Goal: Task Accomplishment & Management: Complete application form

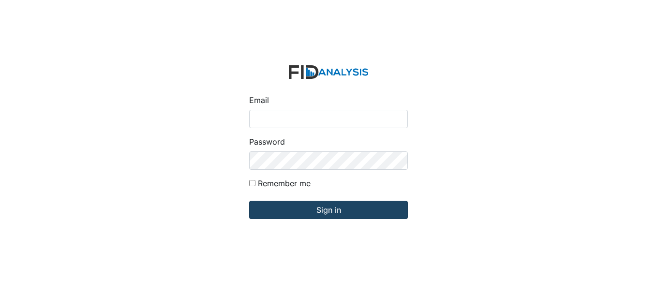
type input "[EMAIL_ADDRESS][DOMAIN_NAME]"
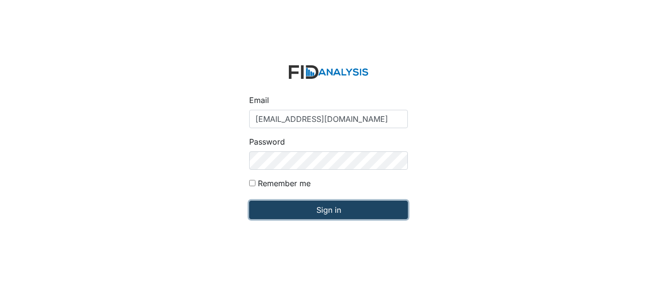
click at [378, 203] on input "Sign in" at bounding box center [328, 210] width 159 height 18
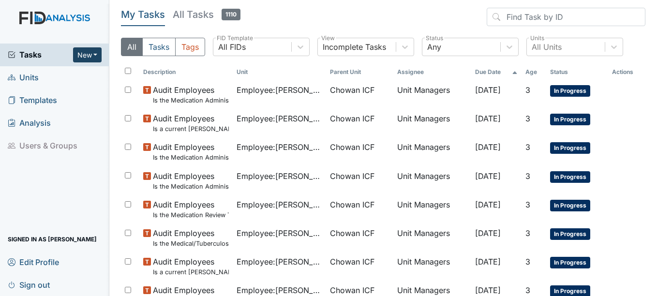
click at [97, 53] on button "New" at bounding box center [87, 54] width 29 height 15
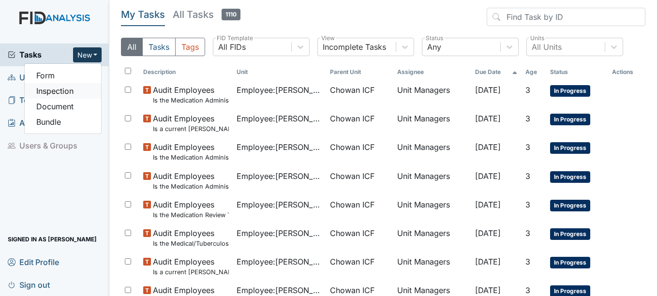
click at [65, 88] on link "Inspection" at bounding box center [63, 90] width 76 height 15
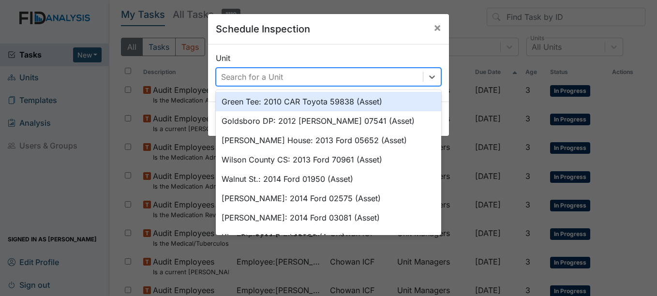
click at [325, 81] on div "Search for a Unit" at bounding box center [319, 76] width 206 height 17
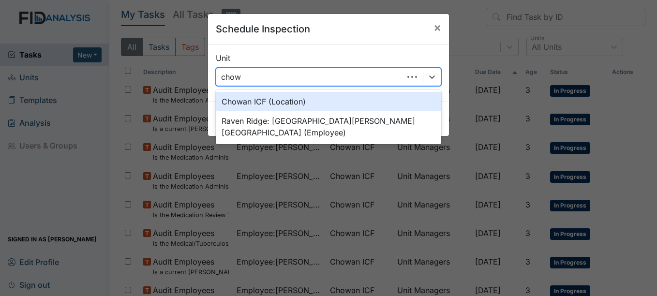
type input "chowa"
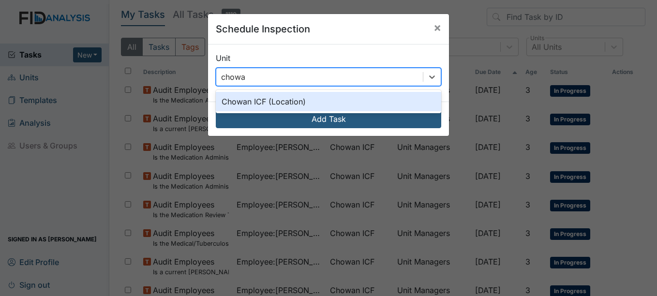
click at [320, 95] on div "Chowan ICF (Location)" at bounding box center [328, 101] width 225 height 19
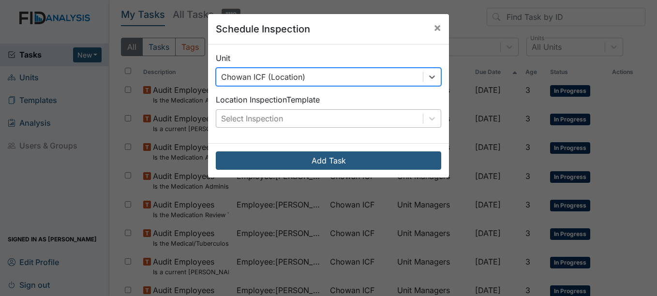
click at [320, 116] on div "Select Inspection" at bounding box center [319, 118] width 206 height 17
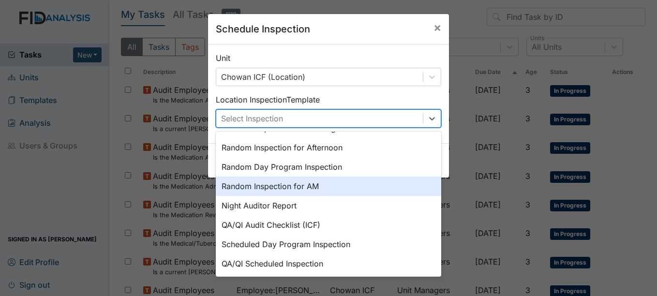
scroll to position [167, 0]
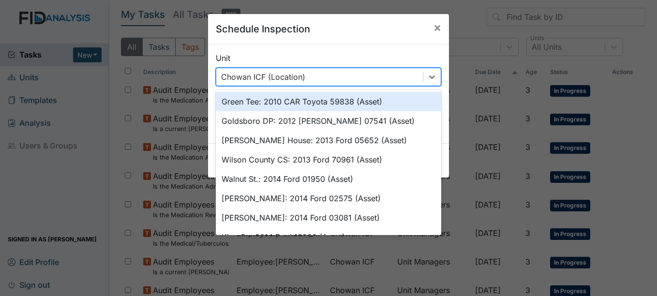
click at [347, 74] on div "Chowan ICF (Location)" at bounding box center [319, 76] width 206 height 17
click at [434, 22] on span "×" at bounding box center [437, 27] width 8 height 14
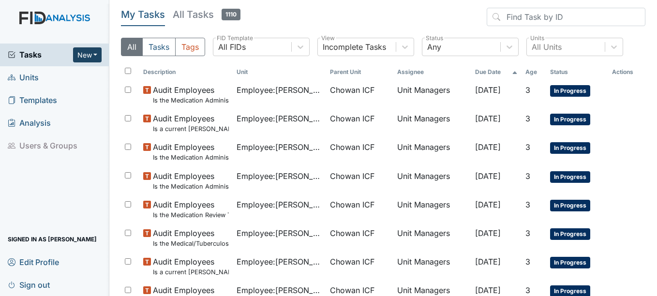
click at [84, 53] on button "New" at bounding box center [87, 54] width 29 height 15
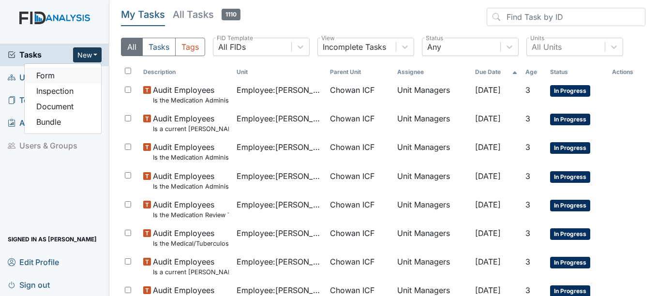
click at [89, 70] on link "Form" at bounding box center [63, 75] width 76 height 15
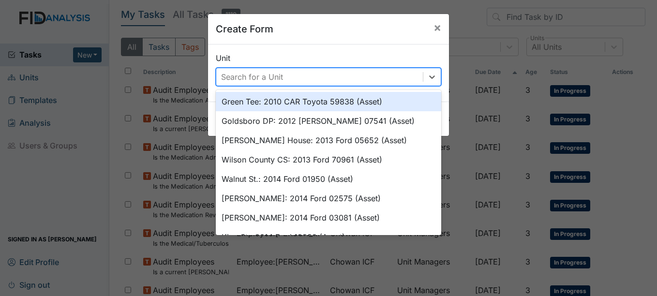
click at [273, 74] on div "Search for a Unit" at bounding box center [252, 77] width 62 height 12
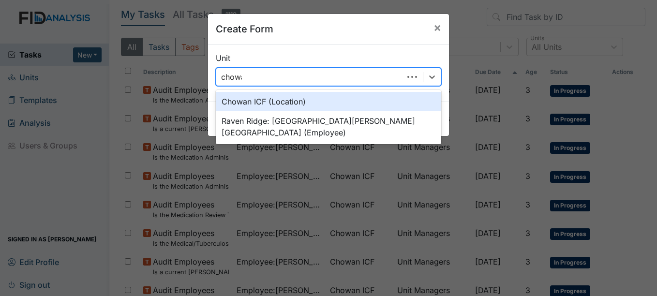
type input "chowan"
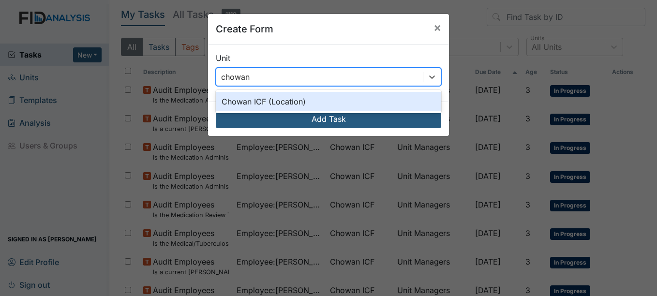
click at [282, 103] on div "Chowan ICF (Location)" at bounding box center [328, 101] width 225 height 19
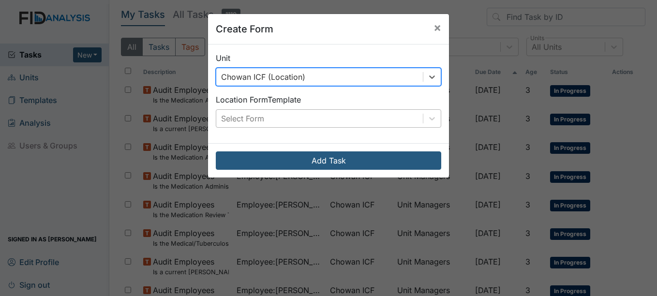
click at [283, 111] on div "Select Form" at bounding box center [319, 118] width 206 height 17
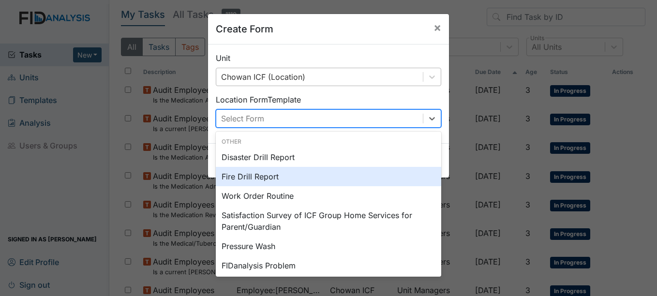
click at [285, 173] on div "Fire Drill Report" at bounding box center [328, 176] width 225 height 19
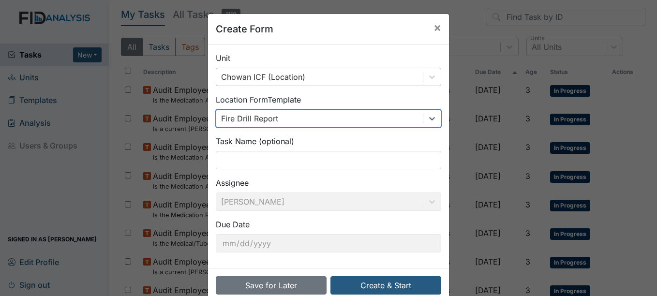
scroll to position [20, 0]
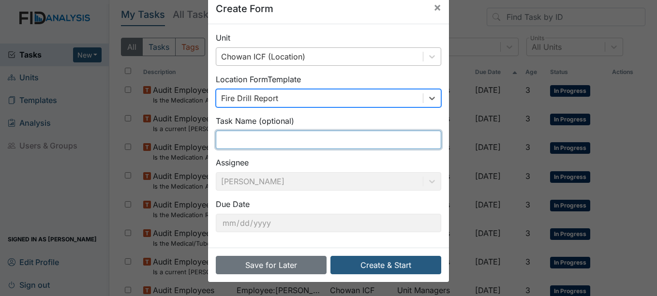
click at [282, 134] on input "text" at bounding box center [328, 140] width 225 height 18
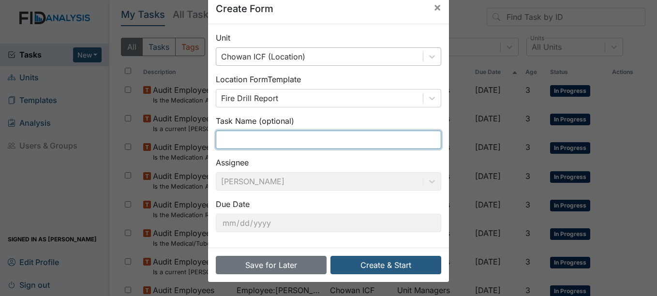
click at [297, 138] on input "text" at bounding box center [328, 140] width 225 height 18
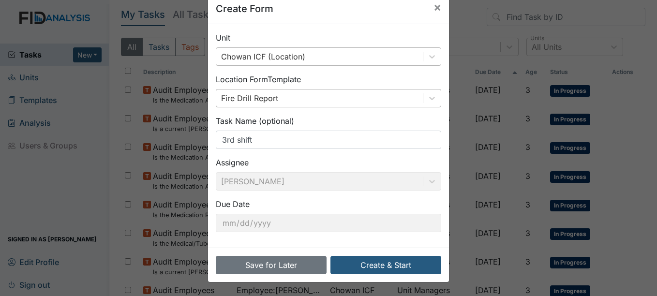
click at [333, 97] on div "Fire Drill Report" at bounding box center [319, 97] width 206 height 17
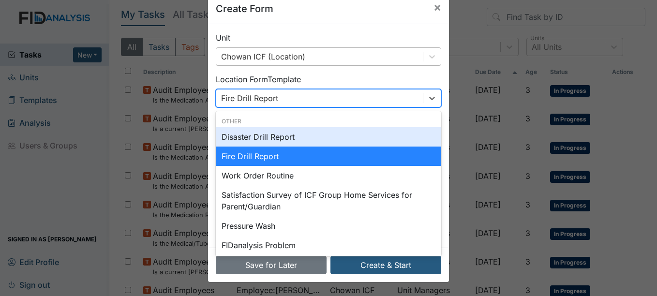
click at [313, 130] on div "Disaster Drill Report" at bounding box center [328, 136] width 225 height 19
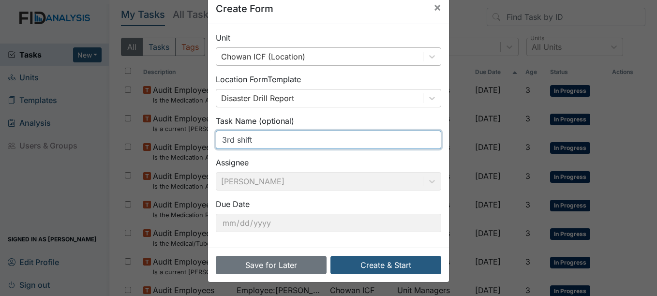
click at [301, 138] on input "3rd shift" at bounding box center [328, 140] width 225 height 18
type input "3rd Shift Disaster Drill"
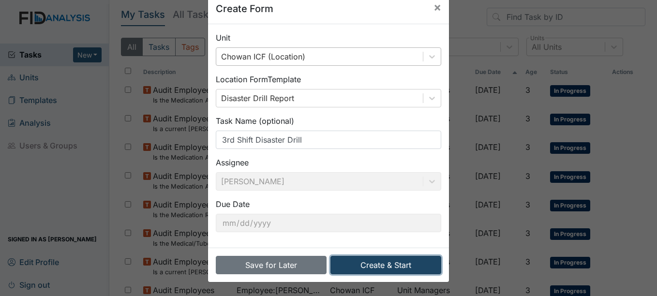
click at [356, 274] on button "Create & Start" at bounding box center [385, 265] width 111 height 18
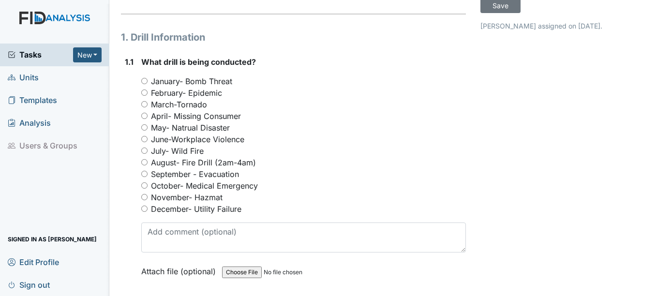
scroll to position [97, 0]
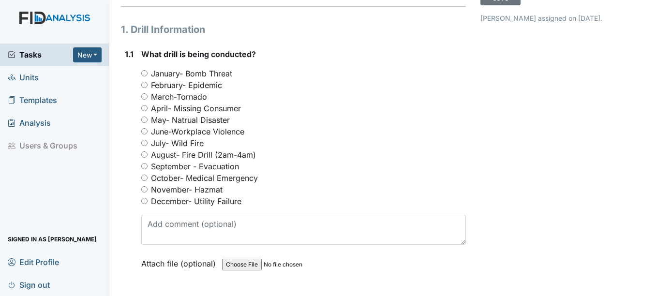
click at [178, 154] on label "August- Fire Drill (2am-4am)" at bounding box center [203, 155] width 105 height 12
click at [147, 154] on input "August- Fire Drill (2am-4am)" at bounding box center [144, 154] width 6 height 6
radio input "true"
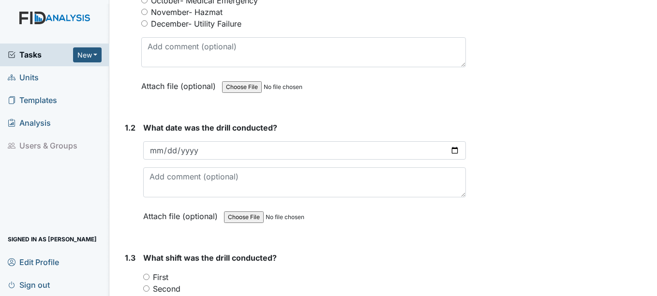
scroll to position [290, 0]
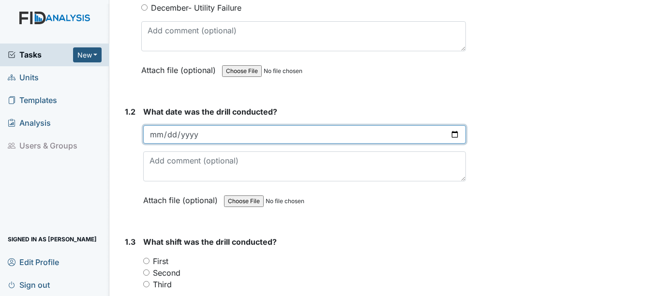
click at [236, 125] on input "date" at bounding box center [304, 134] width 322 height 18
type input "2025-08-11"
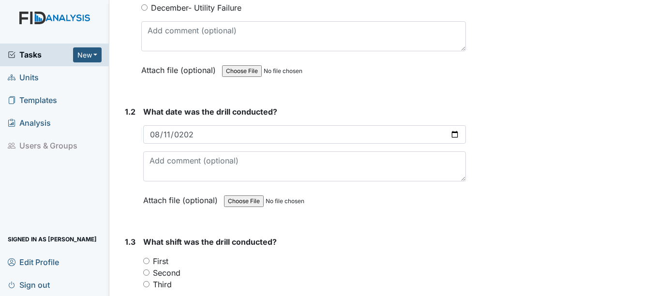
click at [238, 284] on div "Third" at bounding box center [304, 285] width 322 height 12
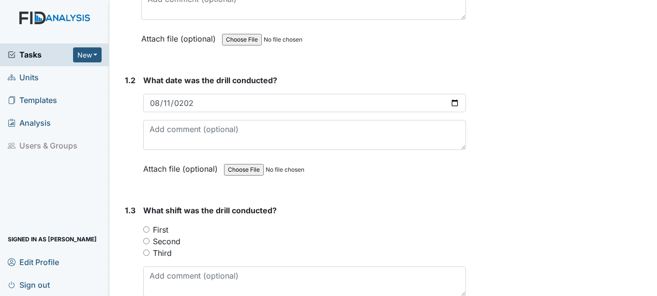
scroll to position [339, 0]
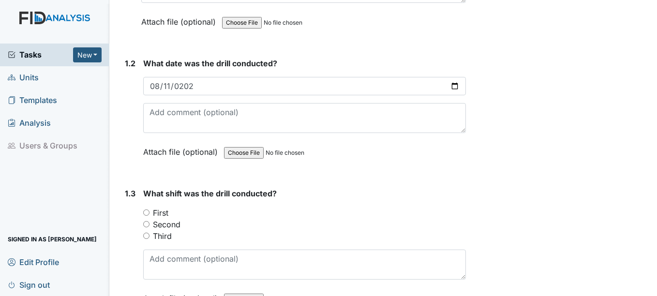
click at [162, 236] on label "Third" at bounding box center [162, 236] width 19 height 12
click at [149, 236] on input "Third" at bounding box center [146, 236] width 6 height 6
radio input "true"
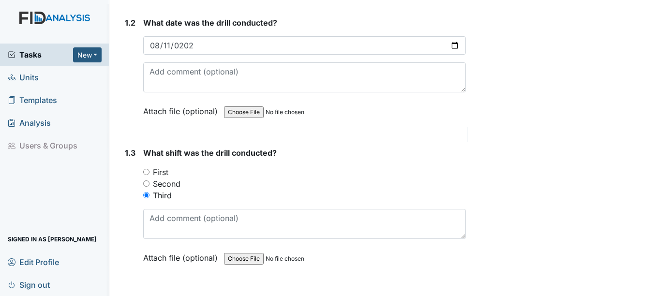
scroll to position [435, 0]
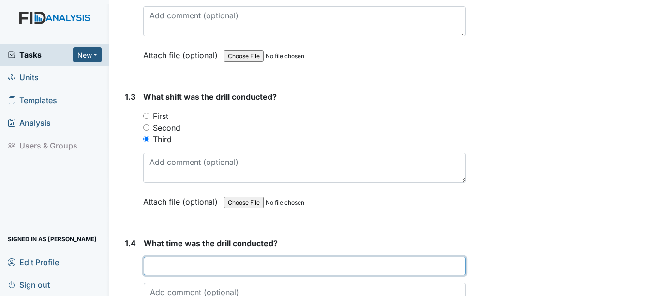
click at [215, 268] on input "text" at bounding box center [305, 266] width 322 height 18
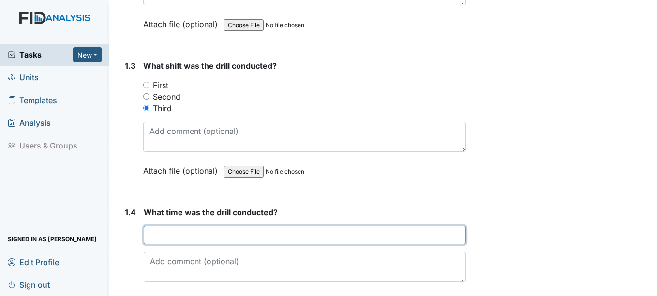
scroll to position [484, 0]
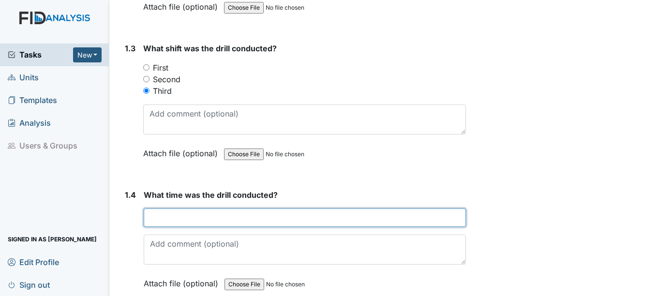
click at [357, 218] on input "text" at bounding box center [305, 217] width 322 height 18
click at [353, 219] on input "text" at bounding box center [305, 217] width 322 height 18
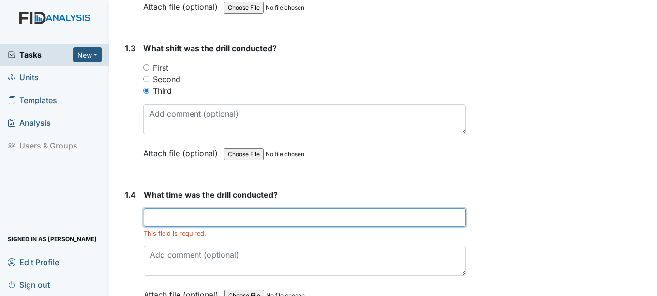
click at [233, 220] on input "text" at bounding box center [305, 217] width 322 height 18
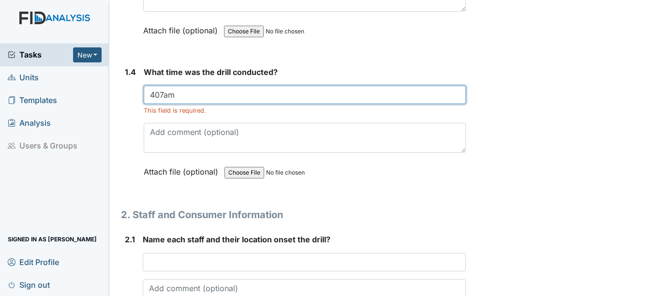
scroll to position [629, 0]
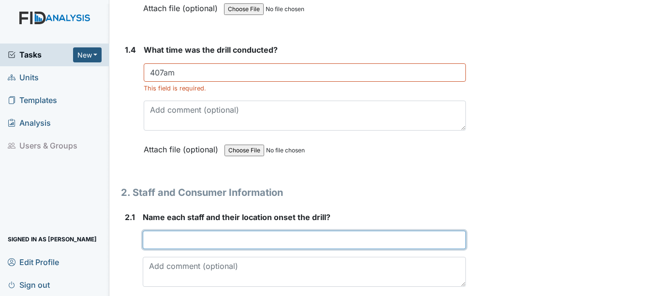
click at [239, 240] on input "text" at bounding box center [304, 240] width 323 height 18
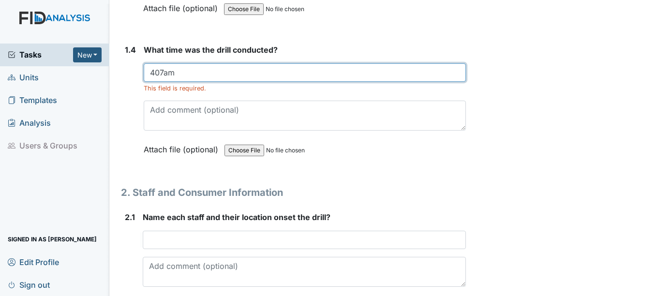
click at [192, 69] on input "407am" at bounding box center [305, 72] width 322 height 18
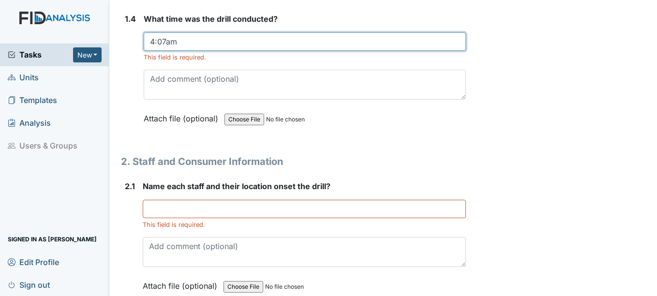
scroll to position [677, 0]
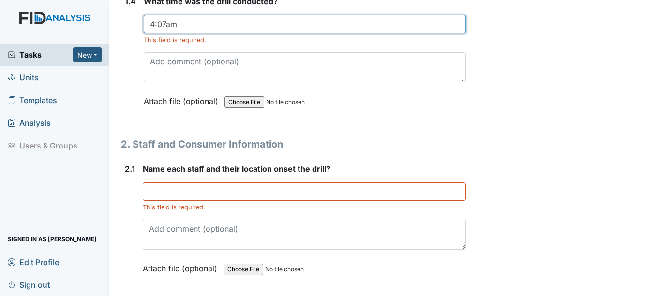
type input "4:07am"
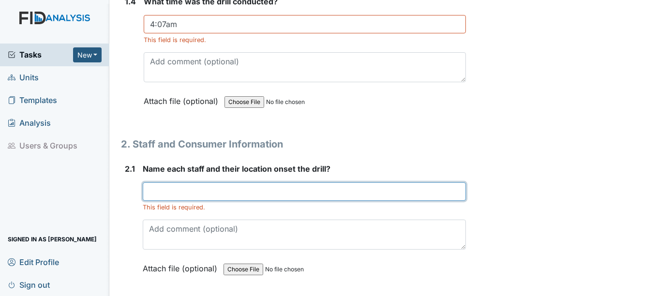
click at [257, 193] on input "text" at bounding box center [304, 191] width 323 height 18
click at [165, 192] on input "text" at bounding box center [304, 191] width 323 height 18
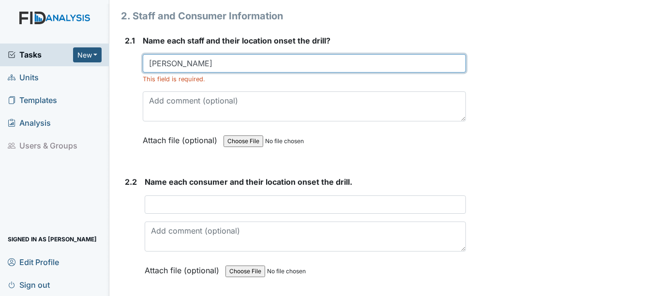
scroll to position [822, 0]
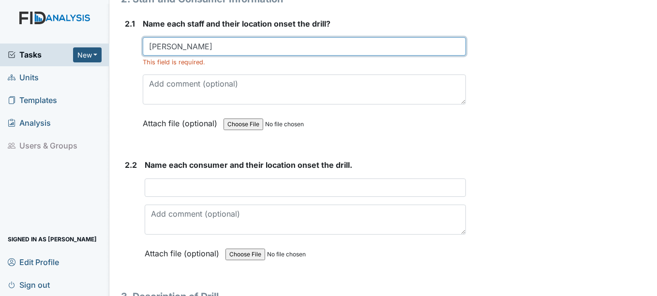
type input "Barbara white"
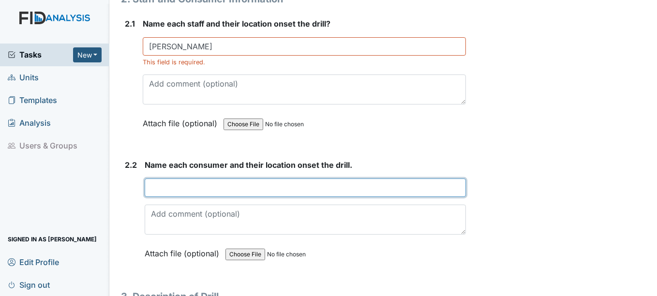
click at [203, 188] on input "text" at bounding box center [305, 187] width 321 height 18
click at [325, 194] on input "text" at bounding box center [305, 187] width 321 height 18
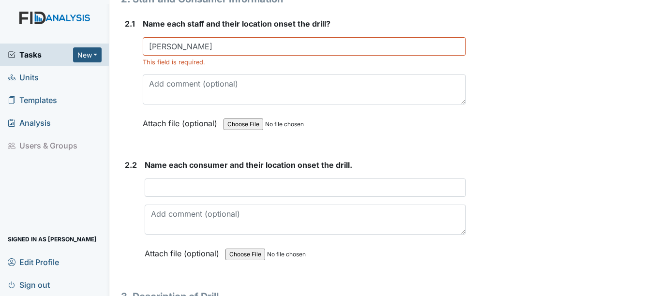
click at [371, 136] on form "Name each staff and their location onset the drill? Barbara white This field is…" at bounding box center [304, 81] width 323 height 126
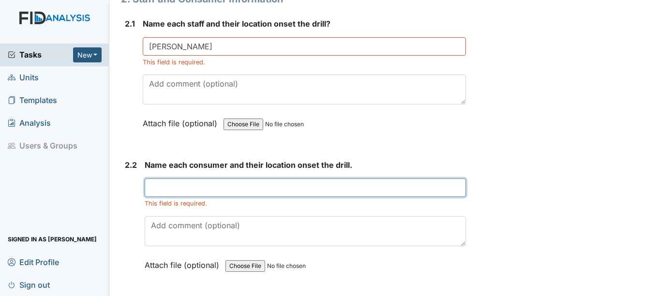
click at [156, 184] on input "text" at bounding box center [305, 187] width 321 height 18
click at [224, 189] on input "TW, LO, HS,AB," at bounding box center [305, 187] width 321 height 18
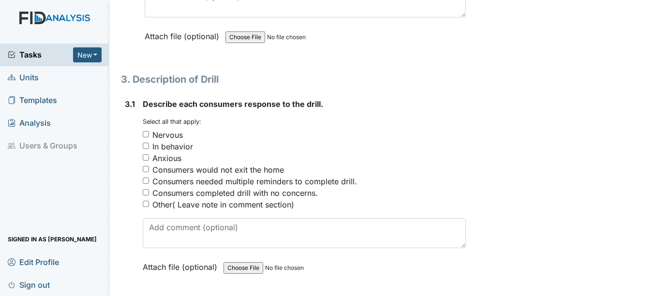
scroll to position [1064, 0]
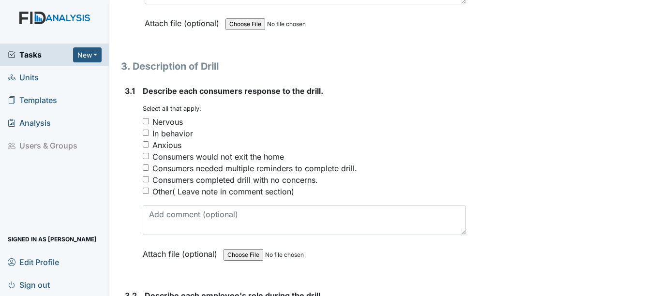
type input "TW, LO, HS, AB, BG, VC- All in room"
click at [181, 119] on div "Nervous" at bounding box center [167, 122] width 30 height 12
click at [149, 119] on input "Nervous" at bounding box center [146, 121] width 6 height 6
checkbox input "true"
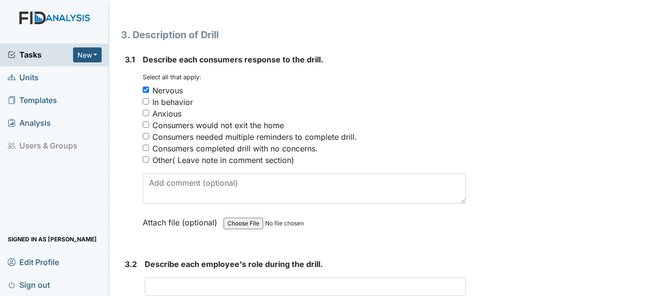
scroll to position [1112, 0]
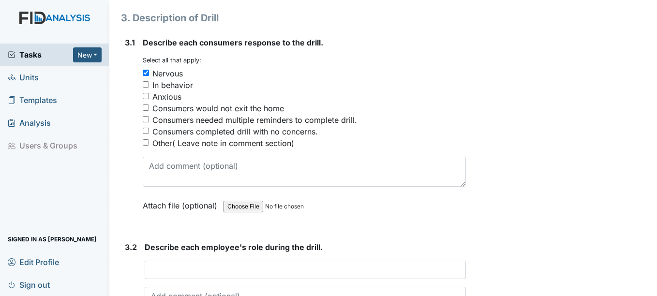
click at [183, 84] on div "In behavior" at bounding box center [172, 85] width 41 height 12
click at [149, 84] on input "In behavior" at bounding box center [146, 84] width 6 height 6
checkbox input "true"
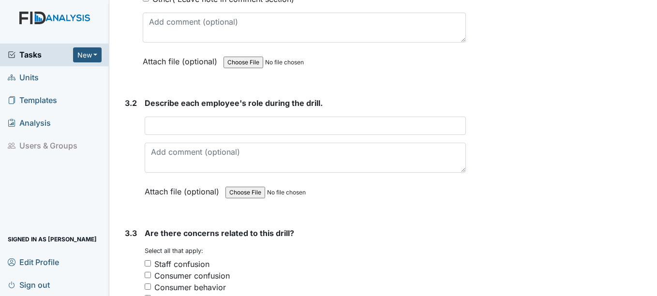
scroll to position [1257, 0]
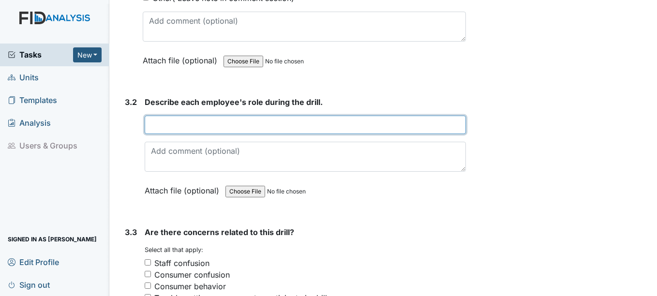
click at [221, 127] on input "text" at bounding box center [305, 125] width 321 height 18
click at [270, 121] on input "text" at bounding box center [305, 125] width 321 height 18
type input "S"
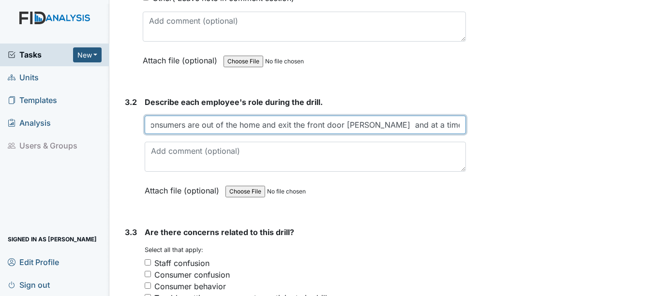
scroll to position [0, 315]
type input "Each employee during the drill is to gather all consumers , and ensure that all…"
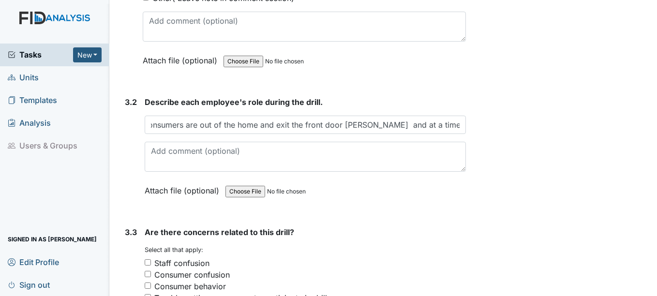
drag, startPoint x: 356, startPoint y: 123, endPoint x: 384, endPoint y: 84, distance: 47.9
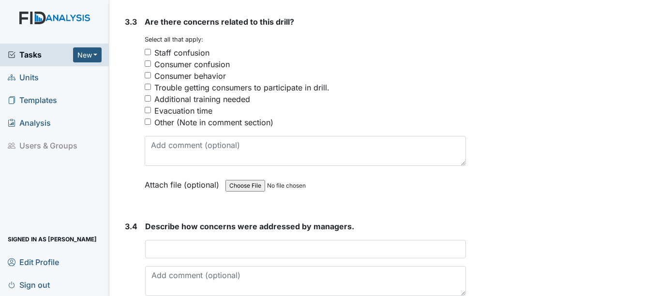
scroll to position [1451, 0]
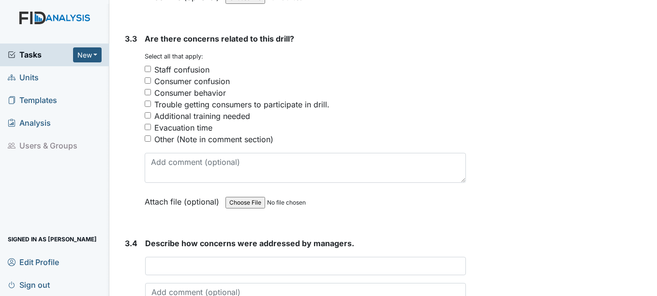
click at [210, 142] on div "Other (Note in comment section)" at bounding box center [213, 139] width 119 height 12
click at [151, 142] on input "Other (Note in comment section)" at bounding box center [148, 138] width 6 height 6
checkbox input "true"
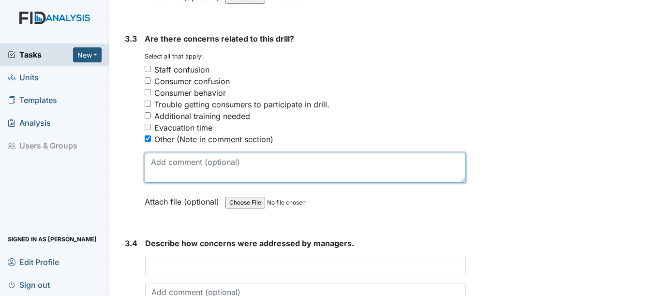
click at [218, 170] on textarea at bounding box center [305, 168] width 321 height 30
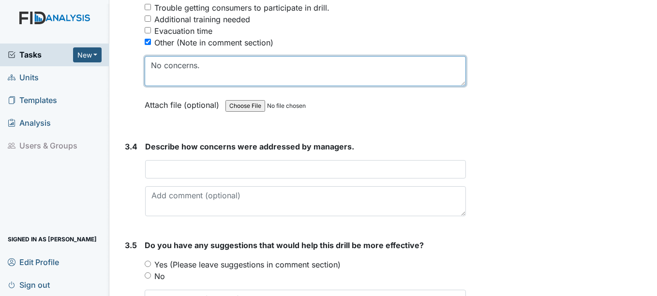
scroll to position [1596, 0]
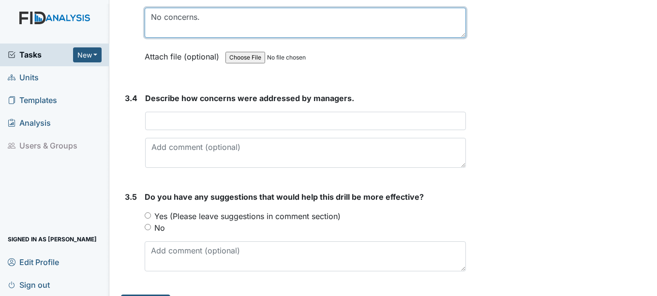
type textarea "No concerns."
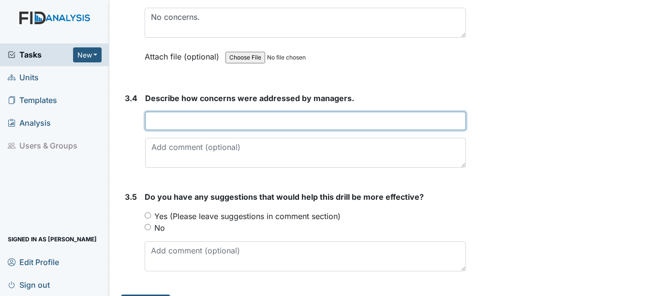
click at [237, 123] on input "text" at bounding box center [305, 121] width 320 height 18
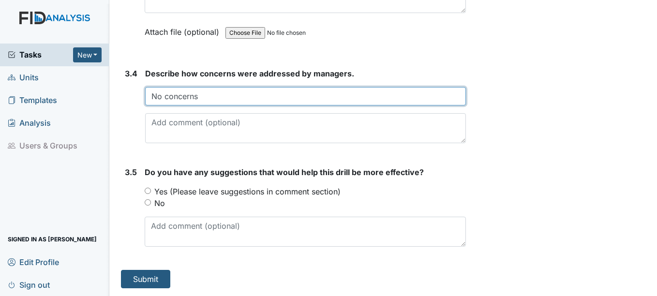
type input "No concerns"
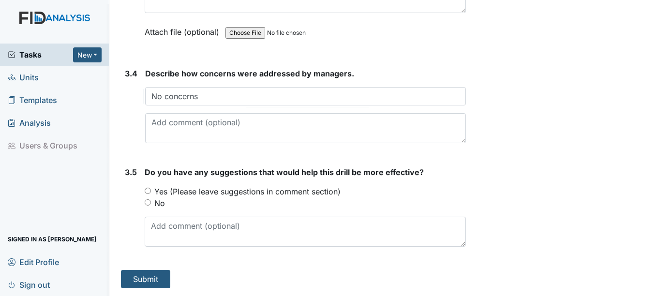
click at [161, 204] on label "No" at bounding box center [159, 203] width 11 height 12
click at [151, 204] on input "No" at bounding box center [148, 202] width 6 height 6
radio input "true"
click at [150, 279] on button "Submit" at bounding box center [145, 279] width 49 height 18
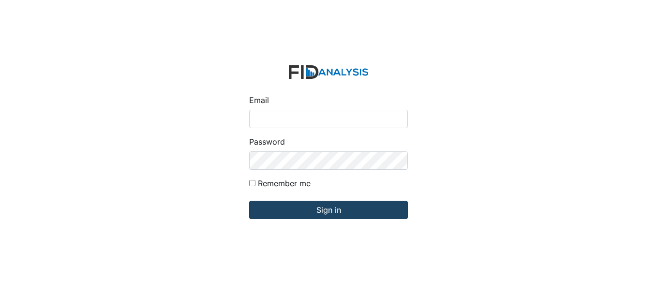
type input "[EMAIL_ADDRESS][DOMAIN_NAME]"
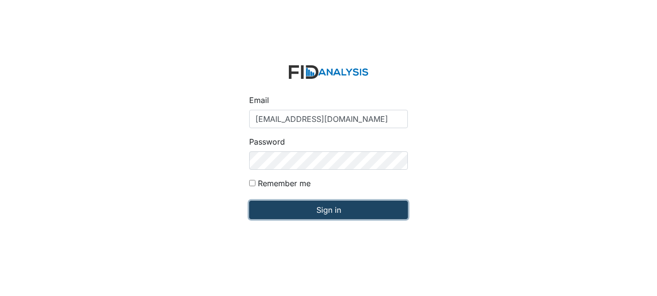
click at [346, 216] on input "Sign in" at bounding box center [328, 210] width 159 height 18
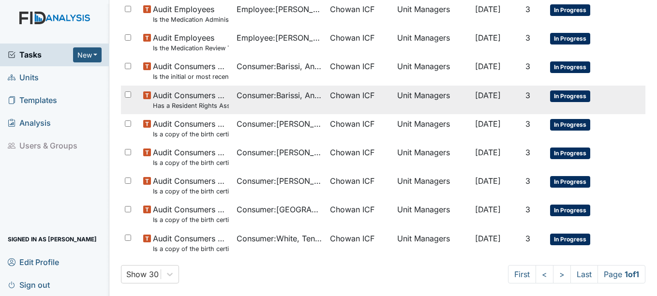
scroll to position [398, 0]
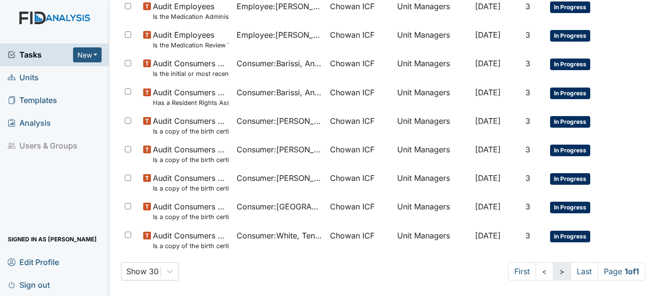
click at [553, 276] on link ">" at bounding box center [562, 271] width 18 height 18
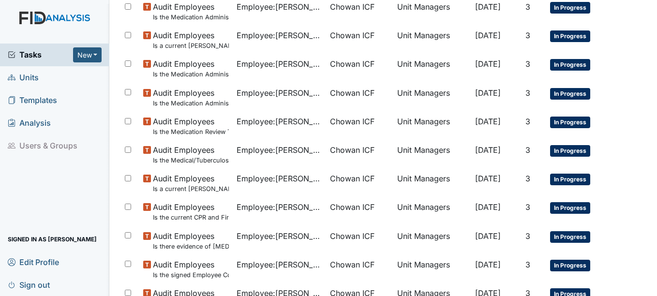
scroll to position [0, 0]
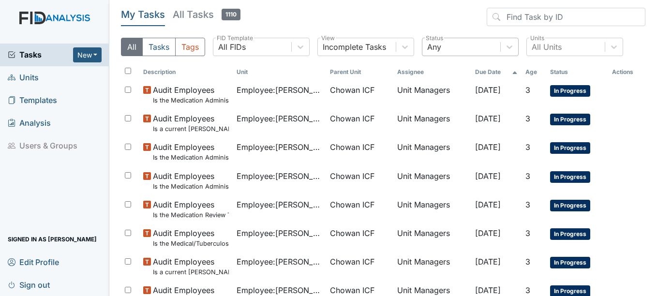
click at [450, 55] on div "Any" at bounding box center [461, 46] width 78 height 17
click at [449, 47] on div "Any" at bounding box center [461, 46] width 78 height 17
click at [416, 50] on div "All Tasks Tags All FIDs FID Template Incomplete Tasks View 0 results available.…" at bounding box center [383, 51] width 524 height 26
click at [412, 50] on div at bounding box center [404, 46] width 17 height 17
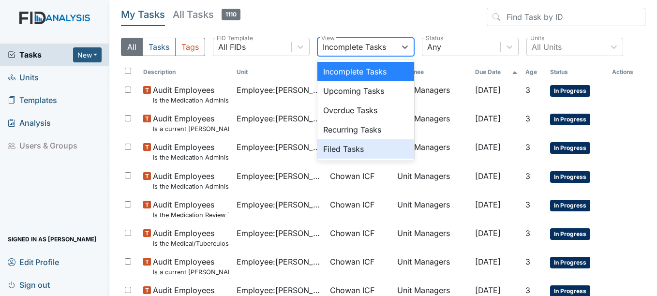
click at [385, 147] on div "Filed Tasks" at bounding box center [365, 148] width 97 height 19
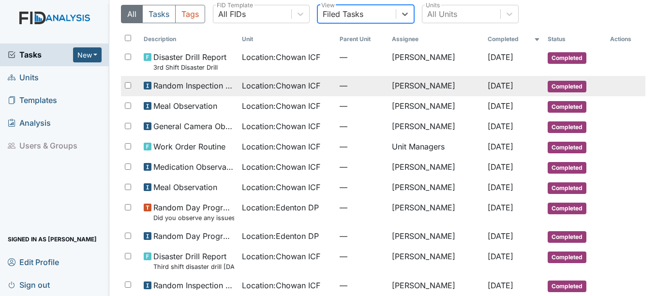
scroll to position [48, 0]
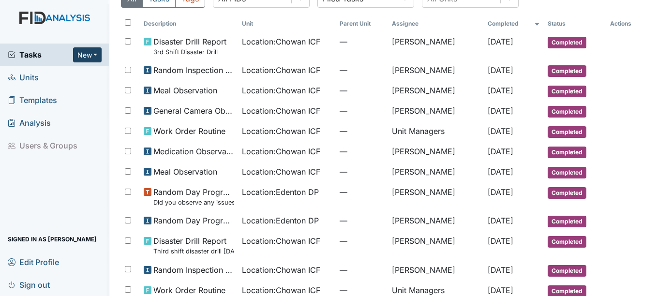
click at [87, 59] on button "New" at bounding box center [87, 54] width 29 height 15
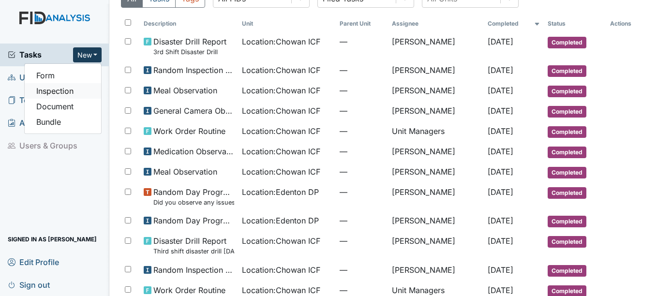
click at [56, 89] on link "Inspection" at bounding box center [63, 90] width 76 height 15
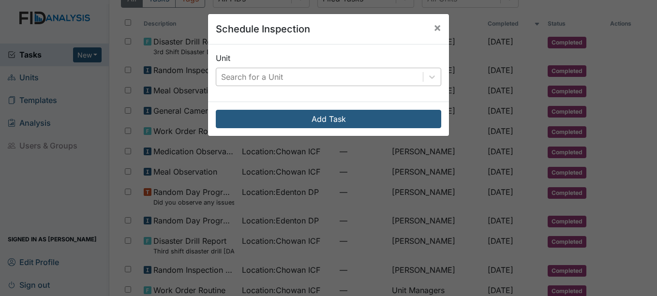
click at [342, 80] on div "Search for a Unit" at bounding box center [319, 76] width 206 height 17
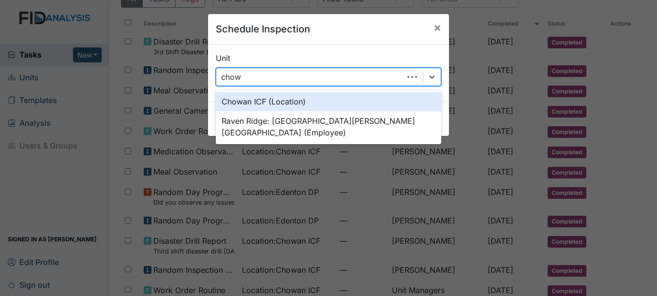
type input "chowa"
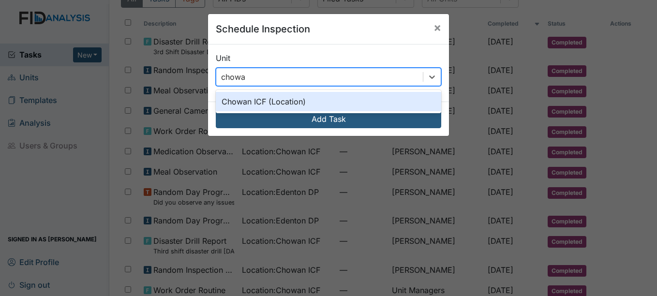
click at [271, 108] on div "Chowan ICF (Location)" at bounding box center [328, 101] width 225 height 19
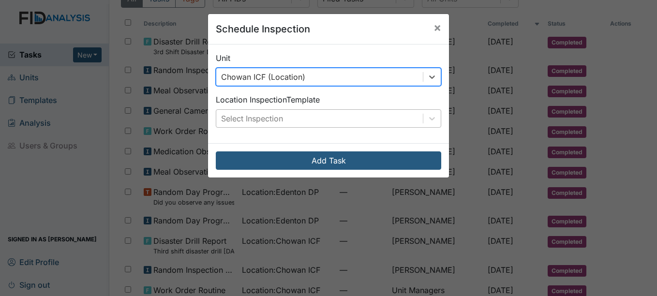
click at [279, 119] on div "Select Inspection" at bounding box center [252, 119] width 62 height 12
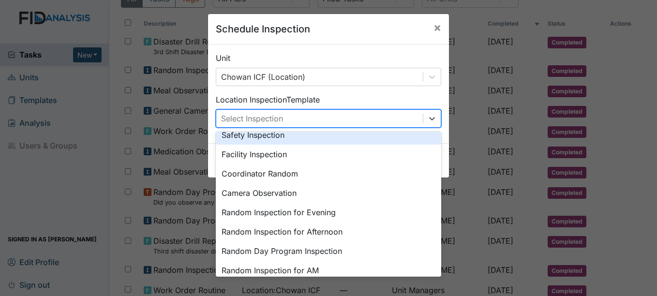
scroll to position [167, 0]
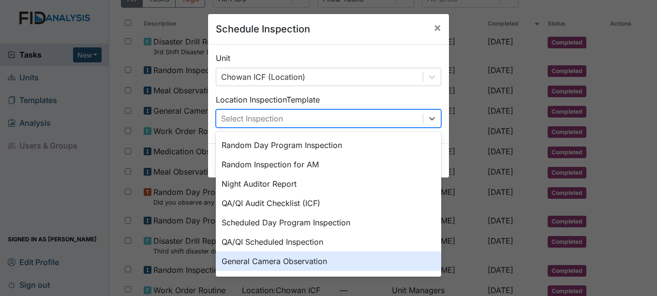
click at [287, 263] on div "General Camera Observation" at bounding box center [328, 260] width 225 height 19
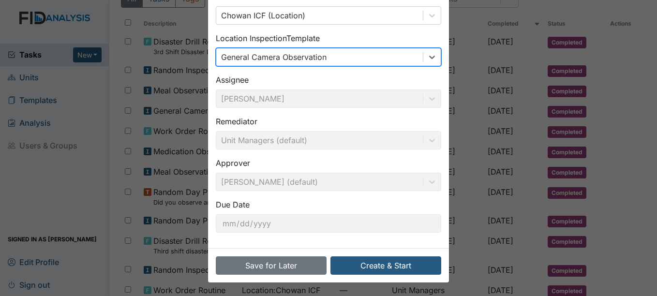
scroll to position [62, 0]
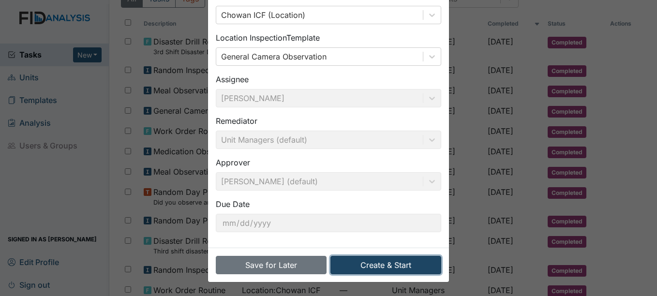
click at [374, 260] on button "Create & Start" at bounding box center [385, 265] width 111 height 18
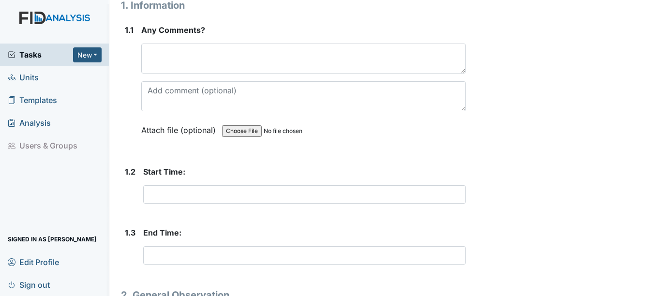
scroll to position [145, 0]
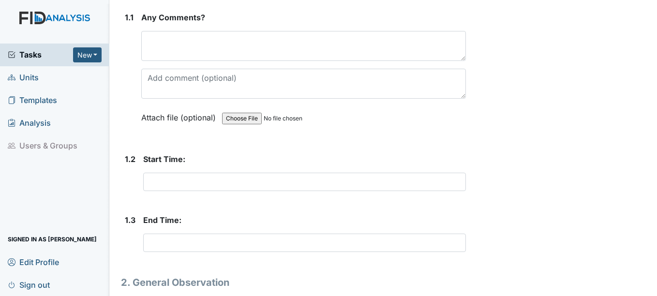
drag, startPoint x: 209, startPoint y: 29, endPoint x: 209, endPoint y: 33, distance: 4.9
click at [209, 31] on div "Any Comments? This field is required. Attach file (optional) You can upload .pd…" at bounding box center [303, 71] width 324 height 118
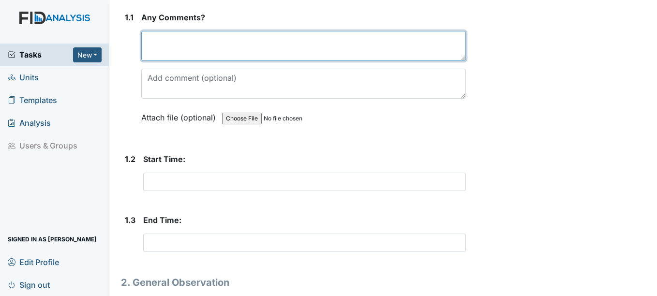
click at [206, 45] on textarea at bounding box center [303, 46] width 324 height 30
type textarea "N/A"
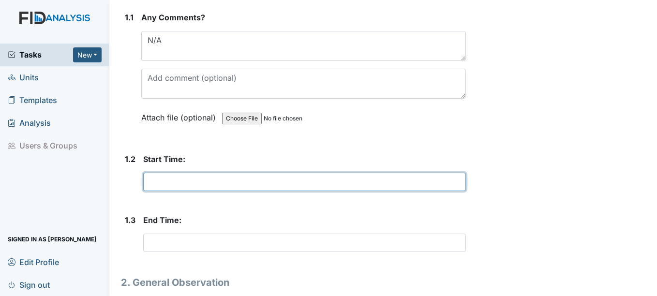
click at [194, 175] on input "text" at bounding box center [304, 182] width 322 height 18
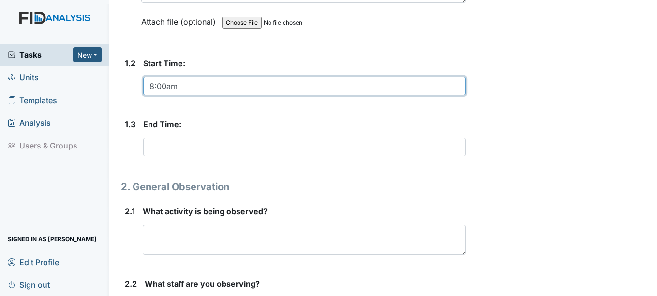
scroll to position [242, 0]
type input "8:00am"
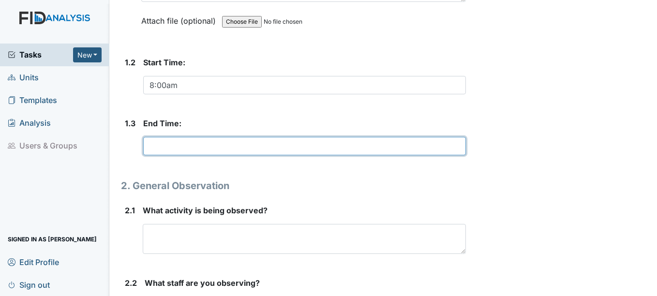
click at [184, 149] on input "text" at bounding box center [304, 146] width 322 height 18
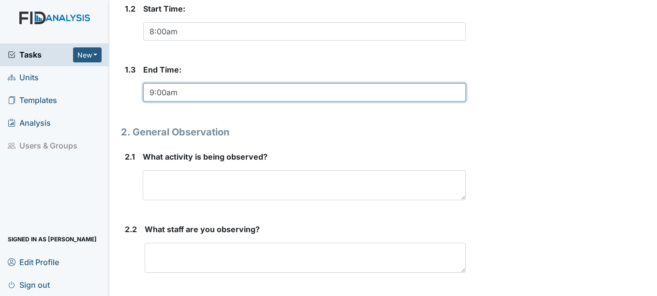
scroll to position [339, 0]
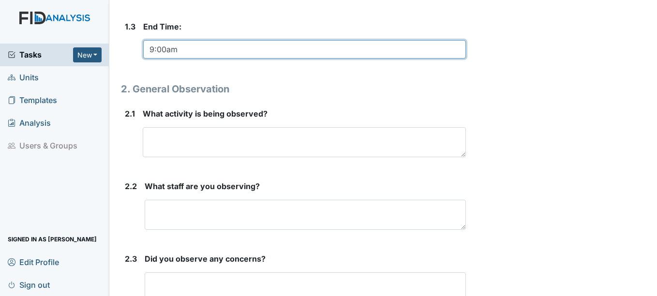
type input "9:00am"
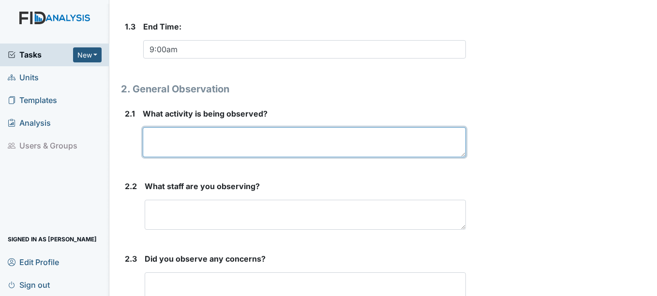
click at [282, 135] on textarea at bounding box center [304, 142] width 323 height 30
type textarea "Activity being"
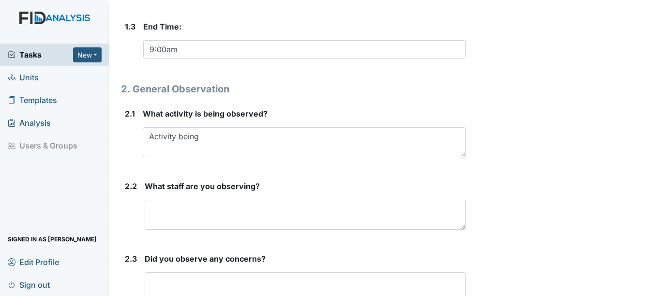
click at [10, 275] on link "Sign out" at bounding box center [54, 284] width 109 height 23
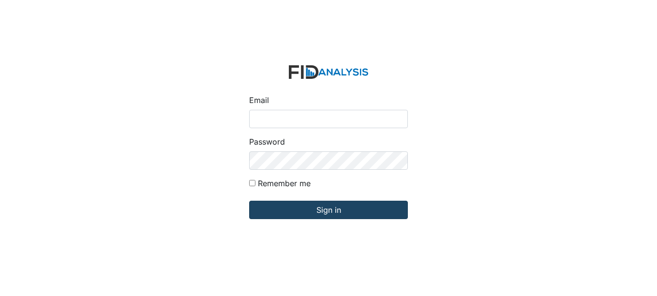
type input "[EMAIL_ADDRESS][DOMAIN_NAME]"
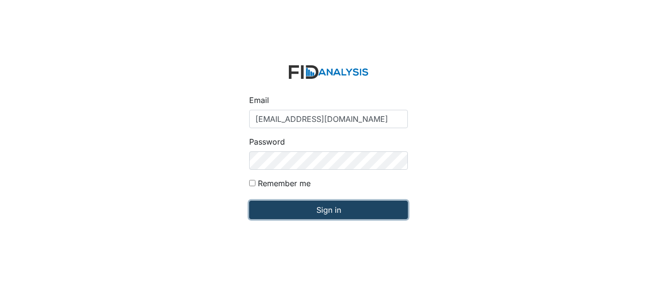
click at [335, 206] on input "Sign in" at bounding box center [328, 210] width 159 height 18
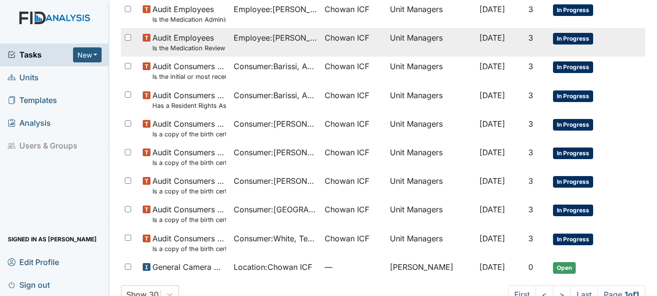
scroll to position [419, 0]
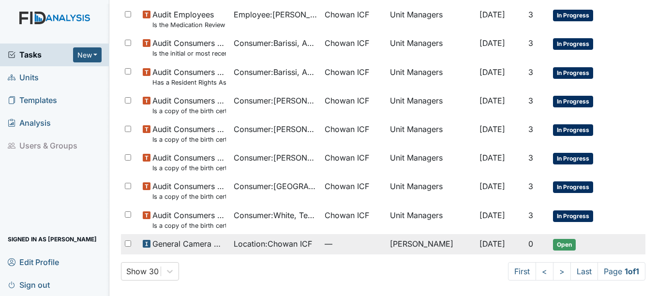
click at [390, 243] on td "Shania Williams" at bounding box center [430, 244] width 89 height 20
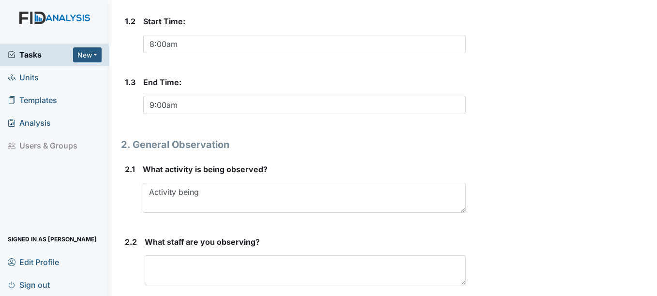
scroll to position [290, 0]
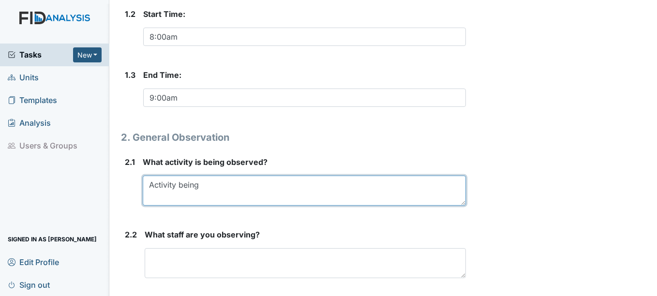
click at [231, 187] on textarea "Activity being" at bounding box center [304, 191] width 323 height 30
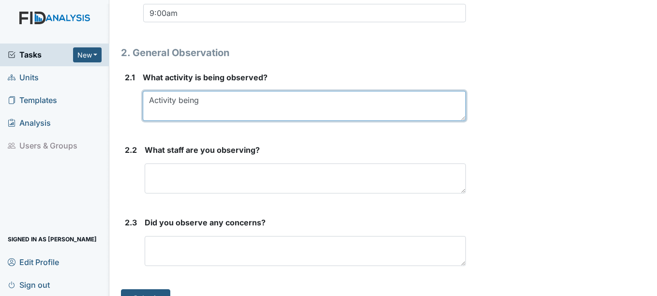
scroll to position [394, 0]
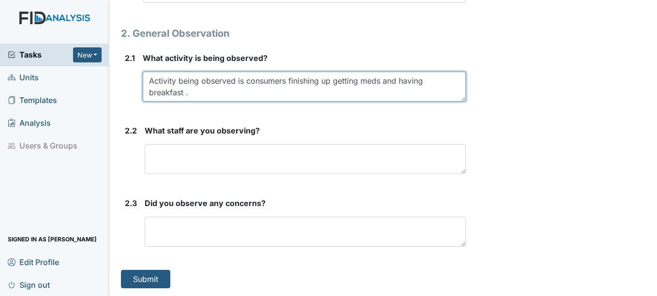
type textarea "Activity being observed is consumers finishing up getting meds and having break…"
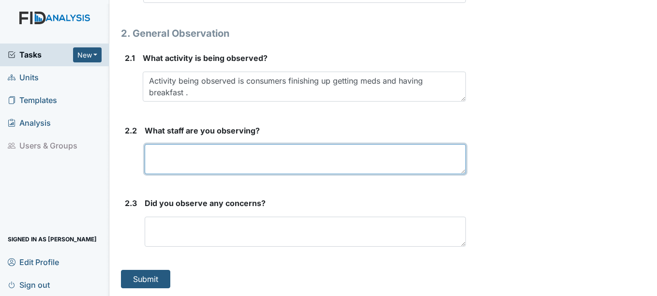
click at [229, 158] on textarea at bounding box center [305, 159] width 321 height 30
type textarea "d"
type textarea "Debbie M , Jennifer S."
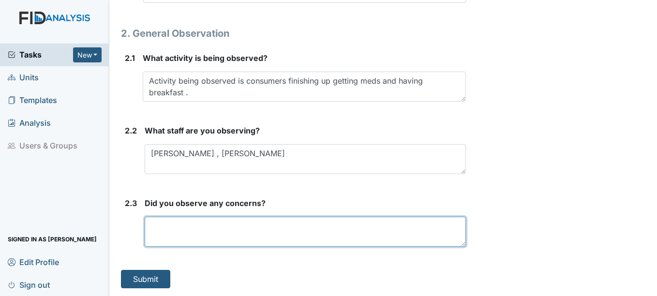
click at [192, 229] on textarea at bounding box center [305, 232] width 321 height 30
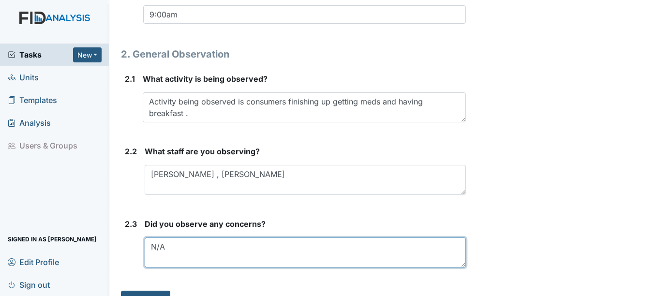
scroll to position [387, 0]
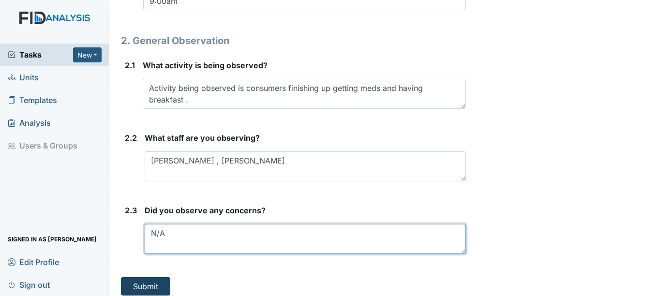
type textarea "N/A"
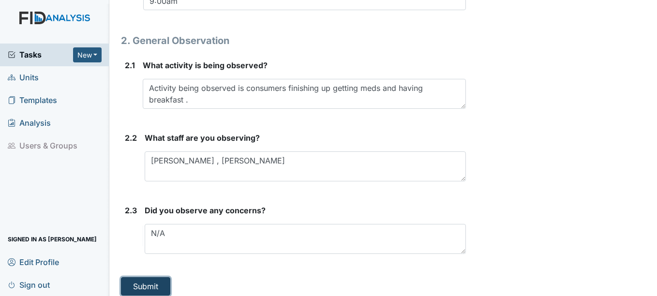
click at [139, 281] on button "Submit" at bounding box center [145, 286] width 49 height 18
